Goal: Information Seeking & Learning: Learn about a topic

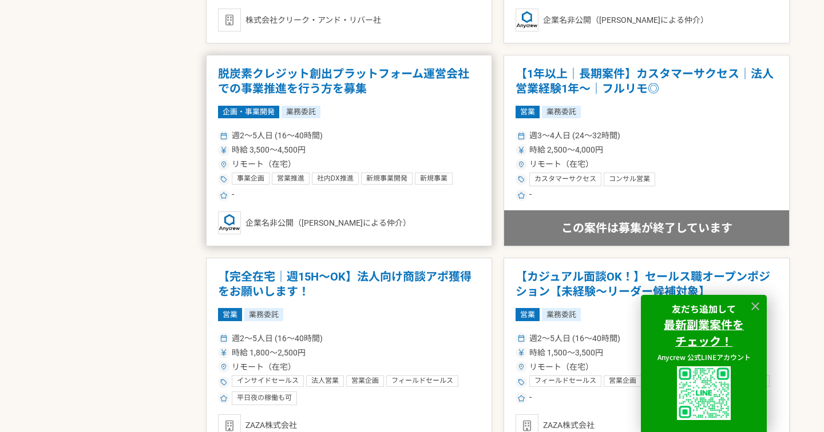
scroll to position [1420, 0]
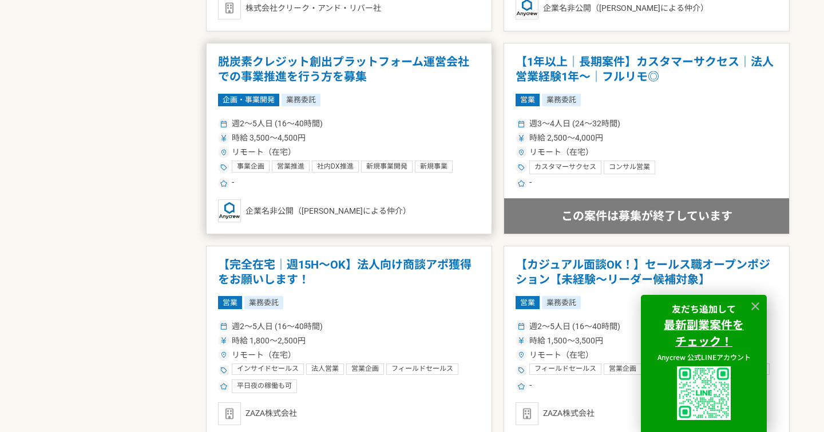
click at [343, 66] on h1 "脱炭素クレジット創出プラットフォーム運営会社での事業推進を行う方を募集" at bounding box center [349, 69] width 262 height 29
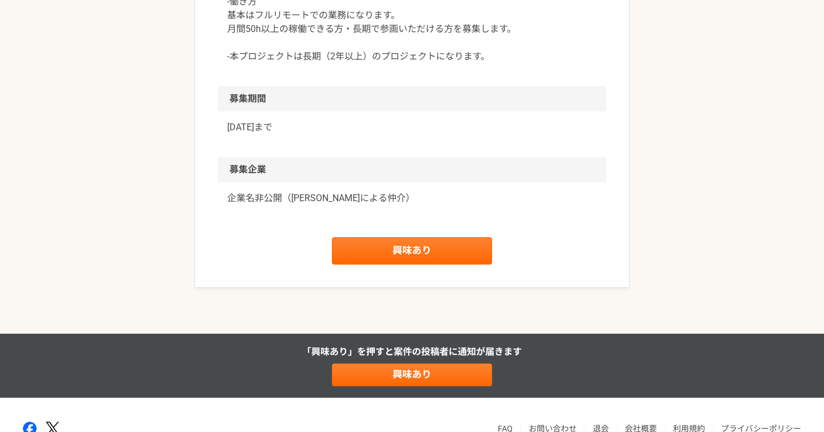
scroll to position [1106, 0]
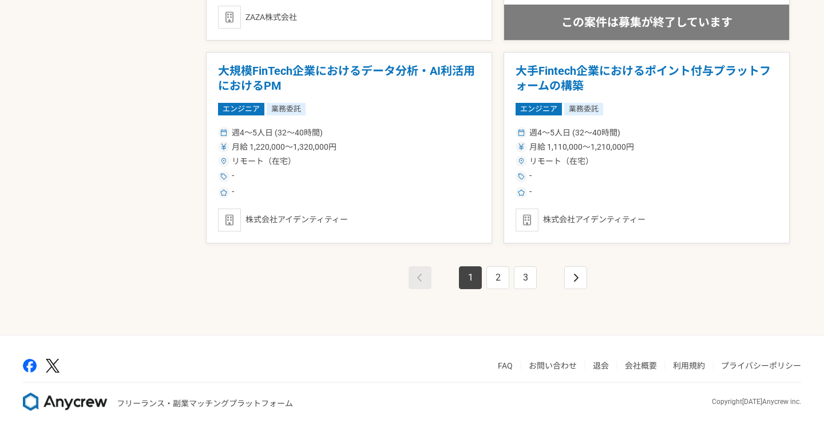
scroll to position [2019, 0]
click at [498, 269] on link "2" at bounding box center [497, 278] width 23 height 23
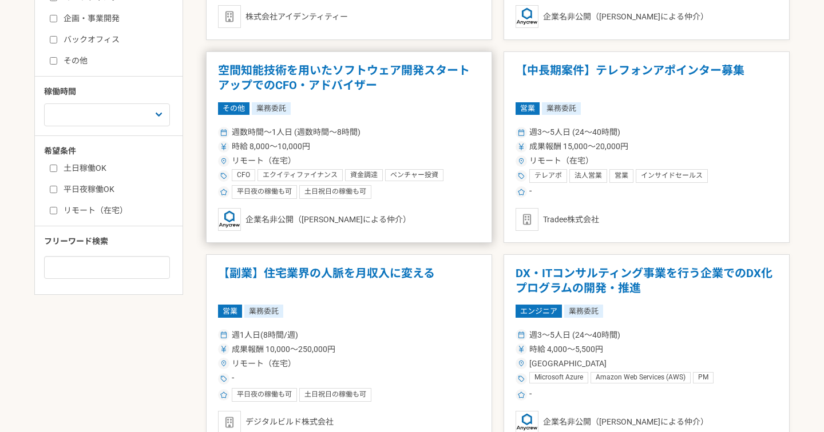
scroll to position [418, 0]
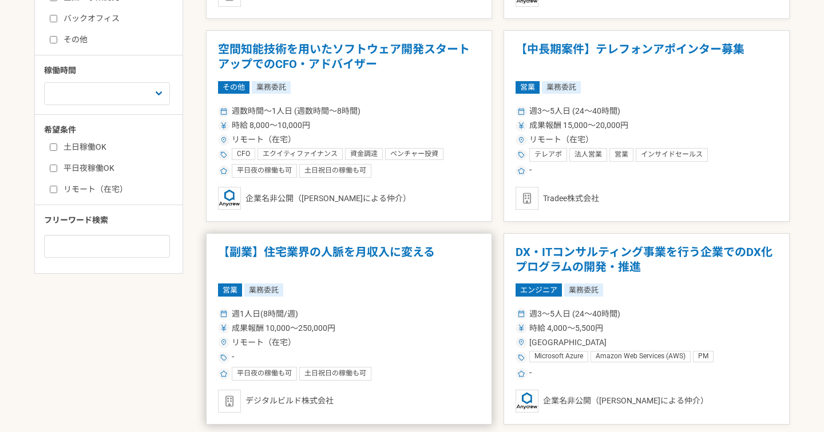
click at [344, 249] on h1 "【副業】住宅業界の人脈を月収入に変える" at bounding box center [349, 259] width 262 height 29
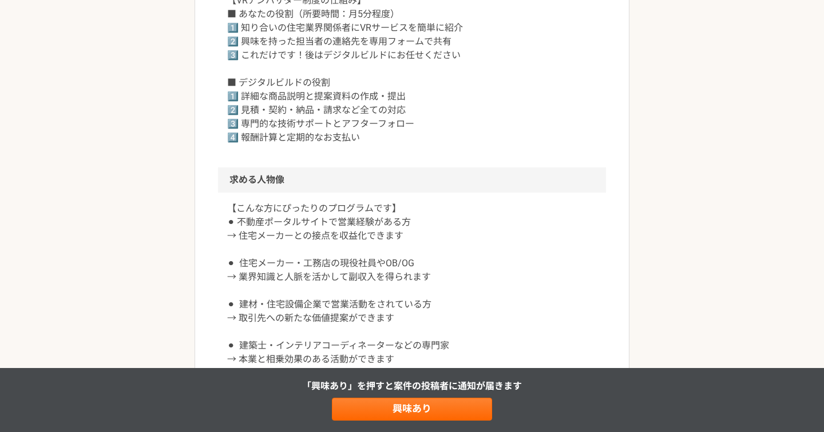
scroll to position [522, 0]
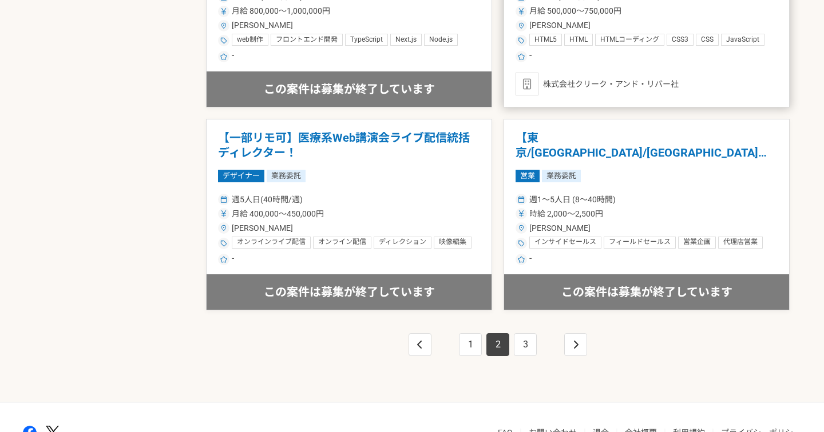
scroll to position [1958, 0]
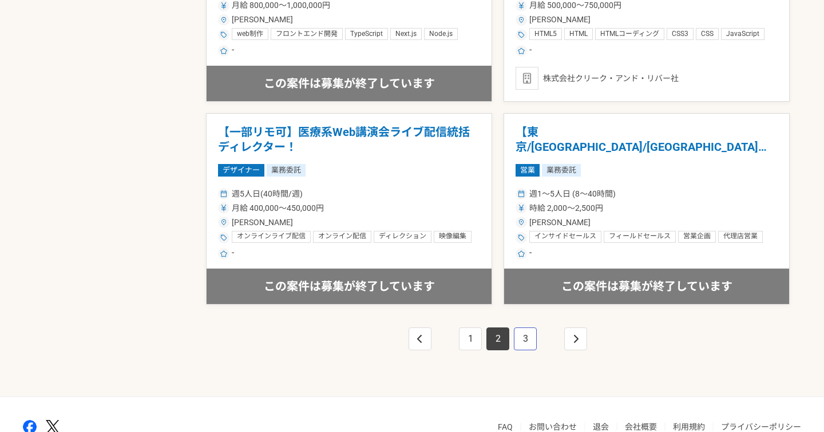
click at [526, 333] on link "3" at bounding box center [525, 339] width 23 height 23
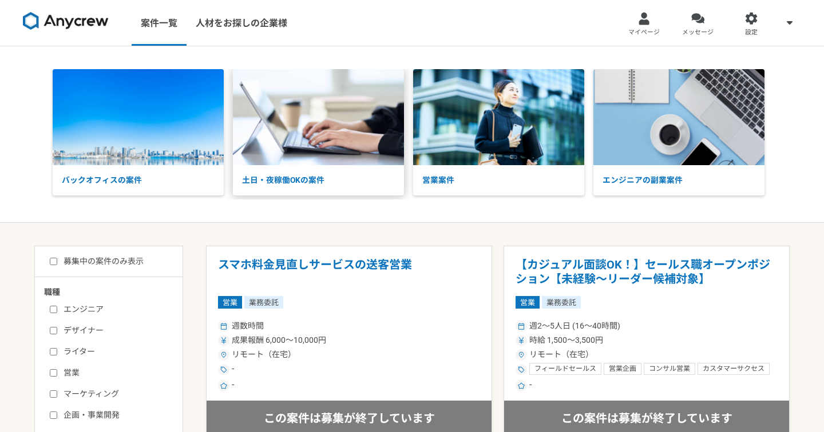
click at [282, 140] on img at bounding box center [318, 117] width 171 height 96
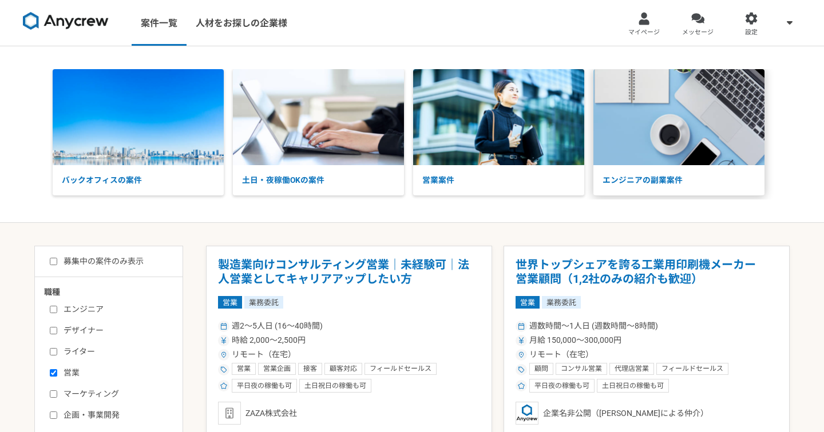
click at [670, 140] on img at bounding box center [678, 117] width 171 height 96
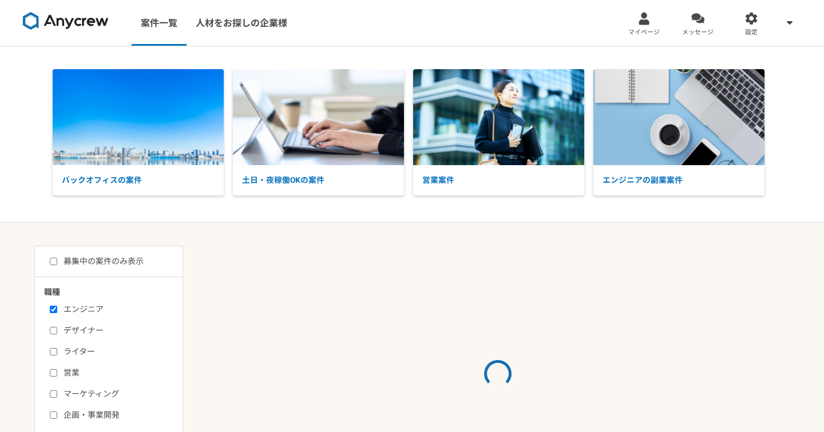
select select "3"
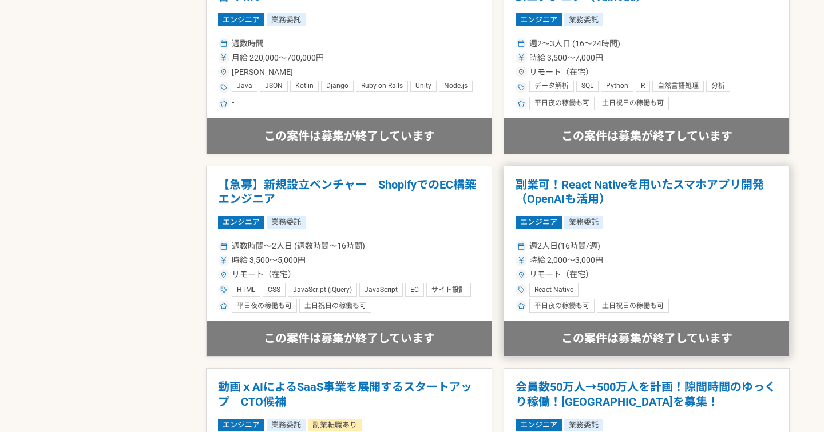
scroll to position [1717, 0]
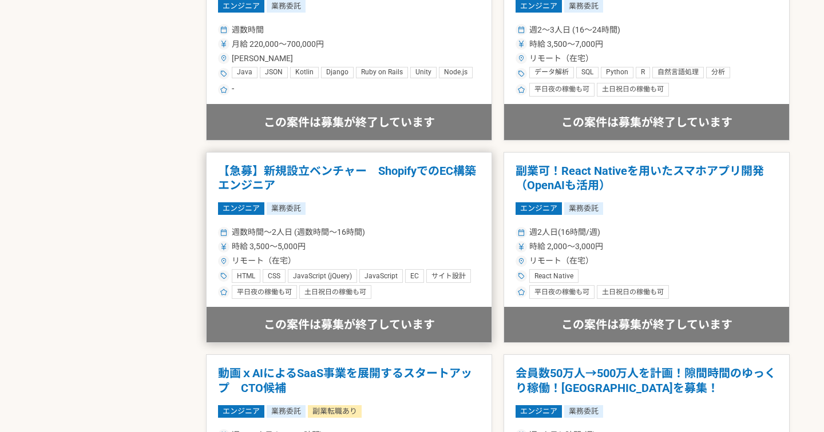
click at [396, 164] on h1 "【急募】新規設立ベンチャー　ShopifyでのEC構築エンジニア" at bounding box center [349, 178] width 262 height 29
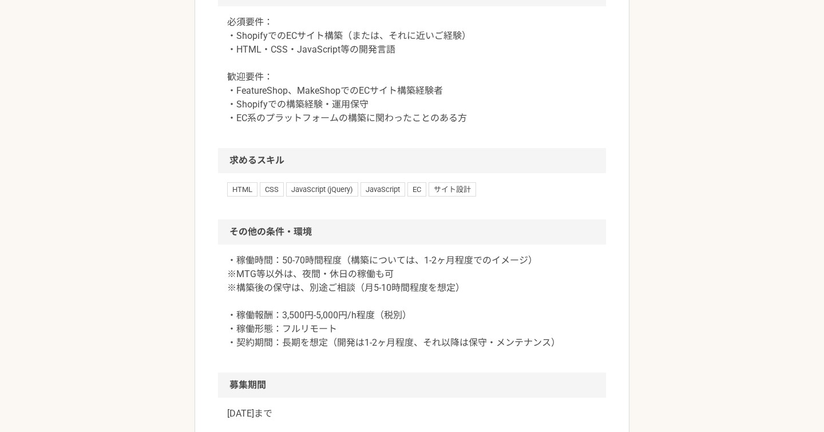
scroll to position [796, 0]
